Goal: Entertainment & Leisure: Consume media (video, audio)

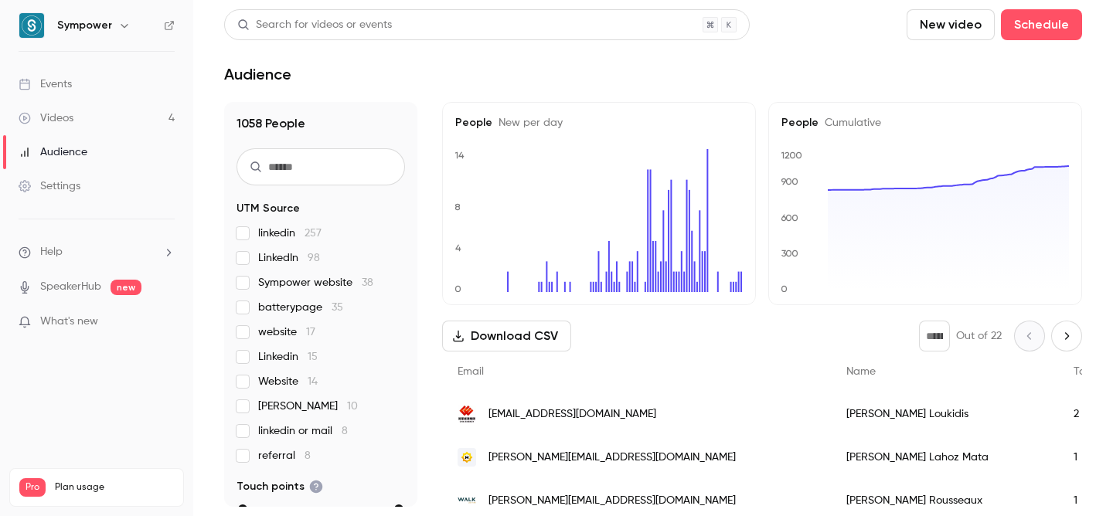
click at [85, 116] on link "Videos 4" at bounding box center [96, 118] width 193 height 34
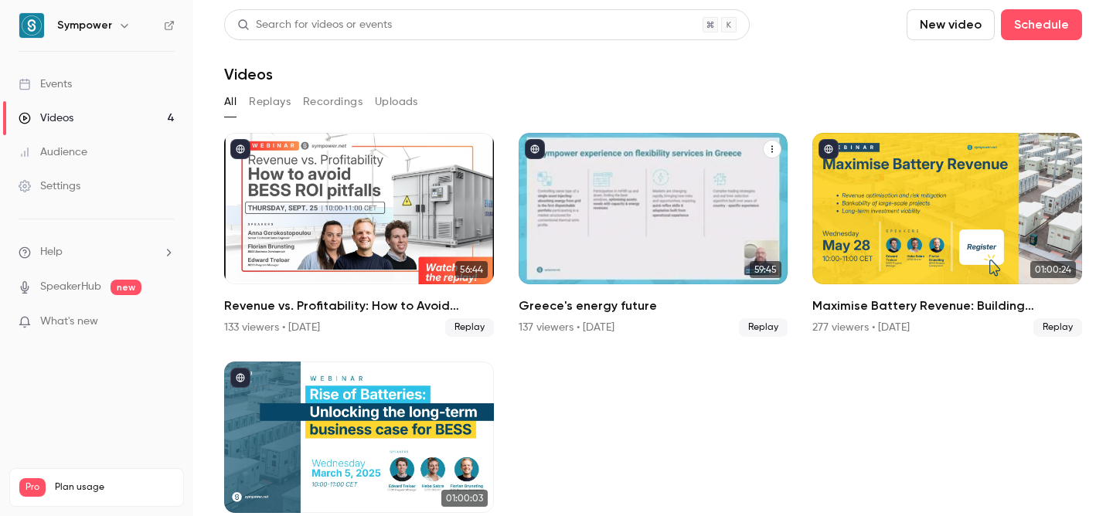
scroll to position [68, 0]
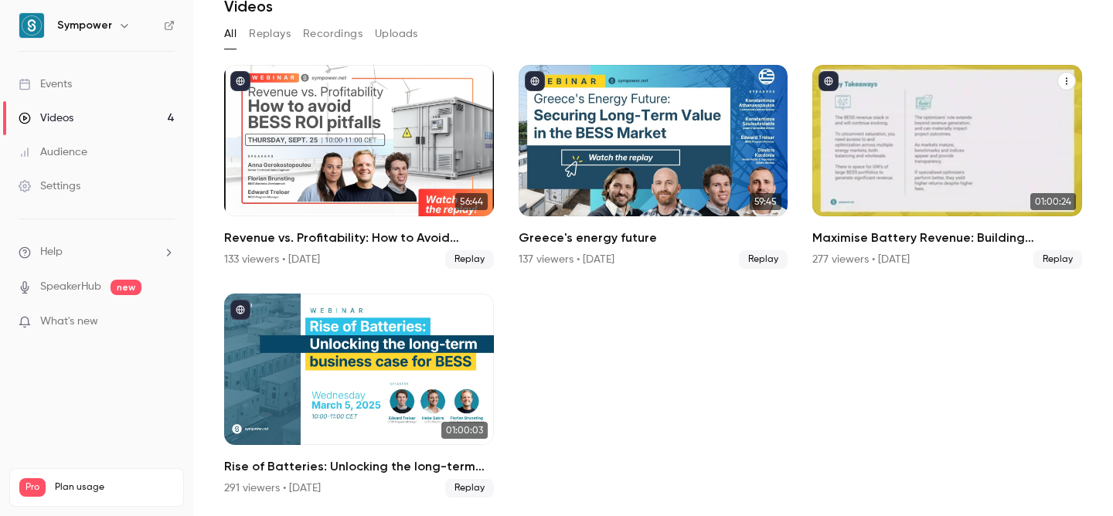
click at [892, 161] on div "Maximise Battery Revenue: Building Bankable Projects with Long-Term ROI" at bounding box center [948, 141] width 270 height 152
